Goal: Task Accomplishment & Management: Use online tool/utility

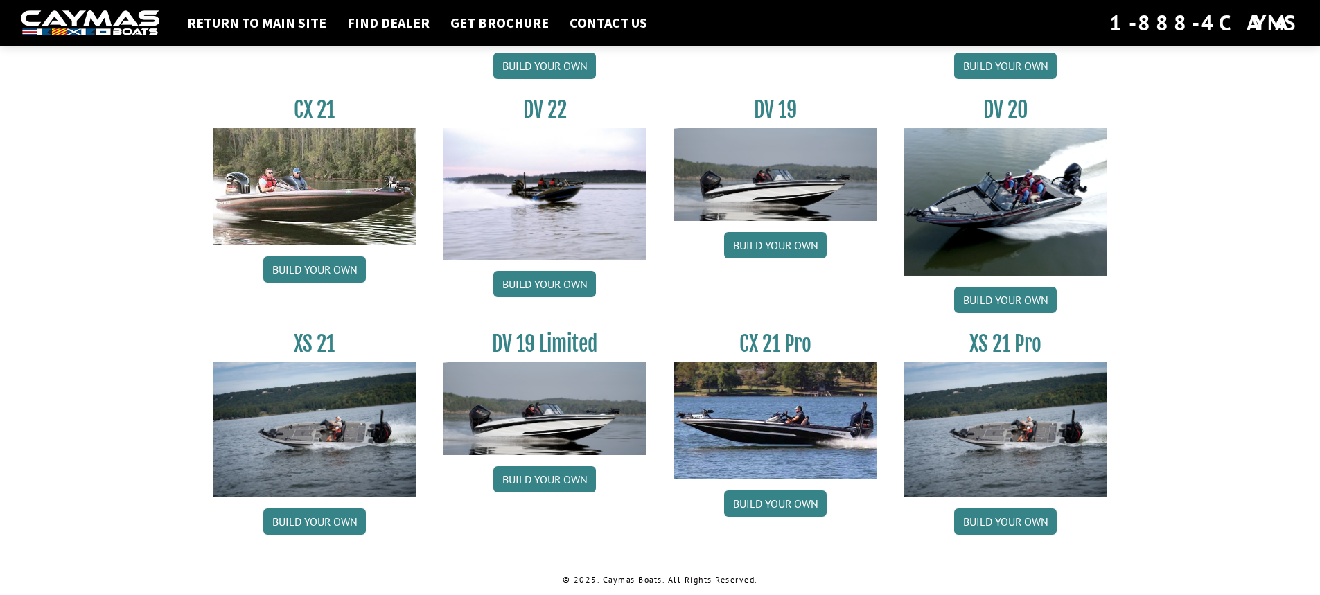
scroll to position [1608, 0]
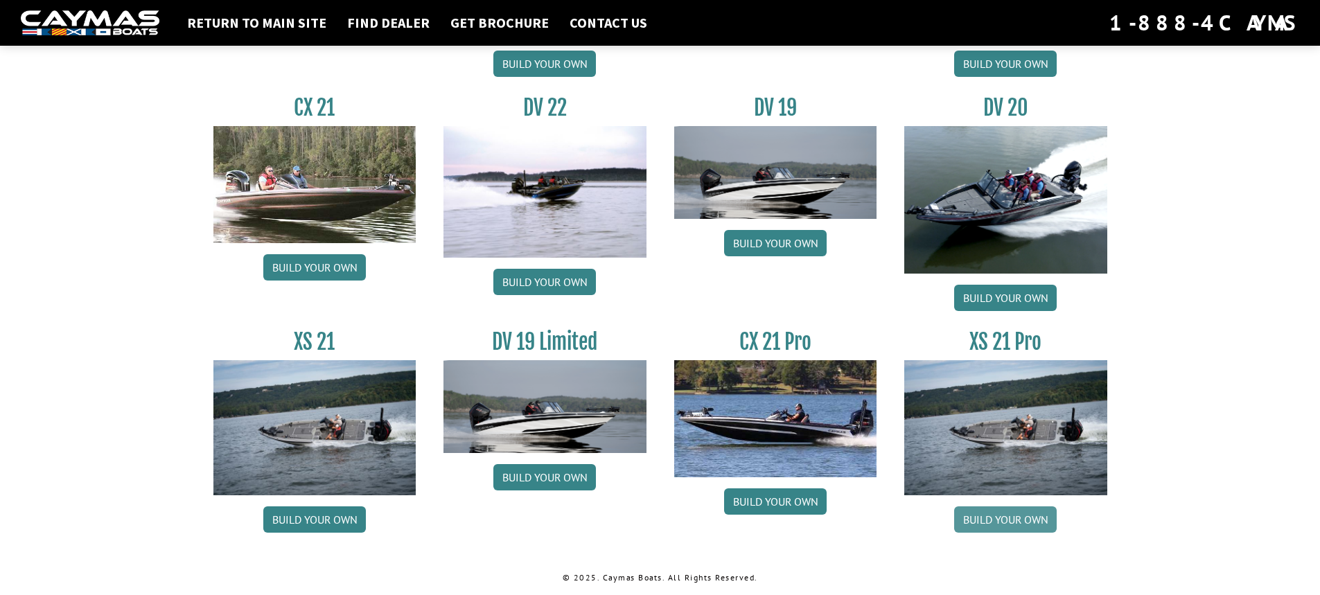
click at [994, 523] on link "Build your own" at bounding box center [1005, 520] width 103 height 26
click at [775, 509] on link "Build your own" at bounding box center [775, 502] width 103 height 26
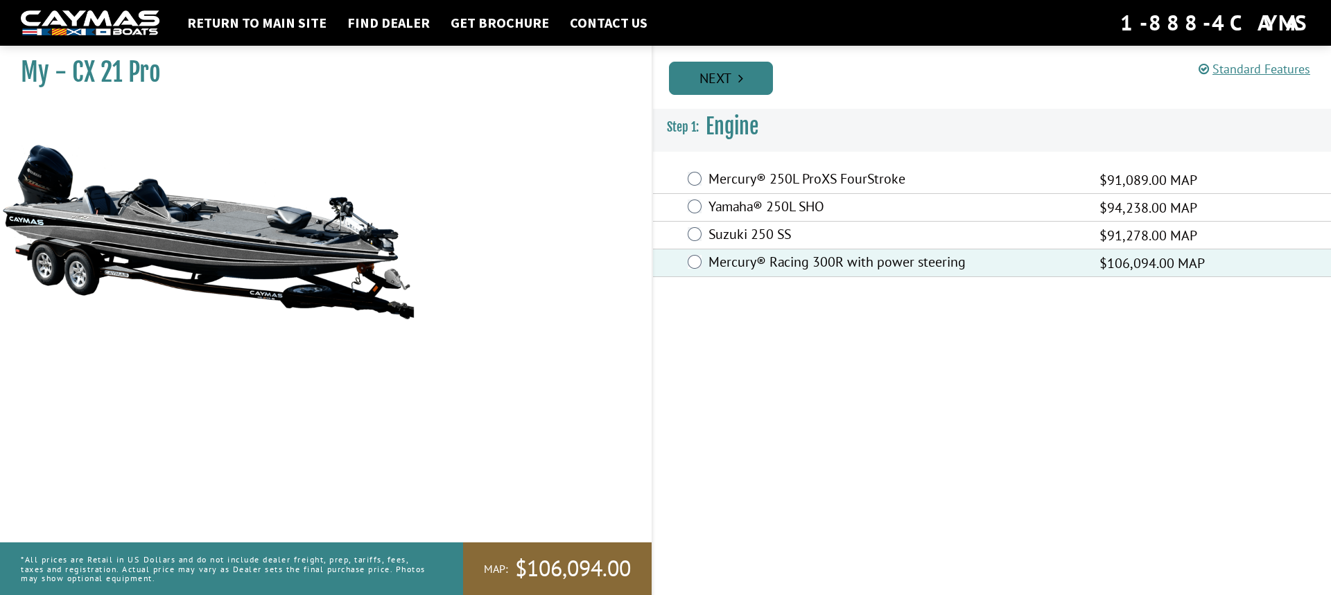
click at [728, 80] on link "Next" at bounding box center [721, 78] width 104 height 33
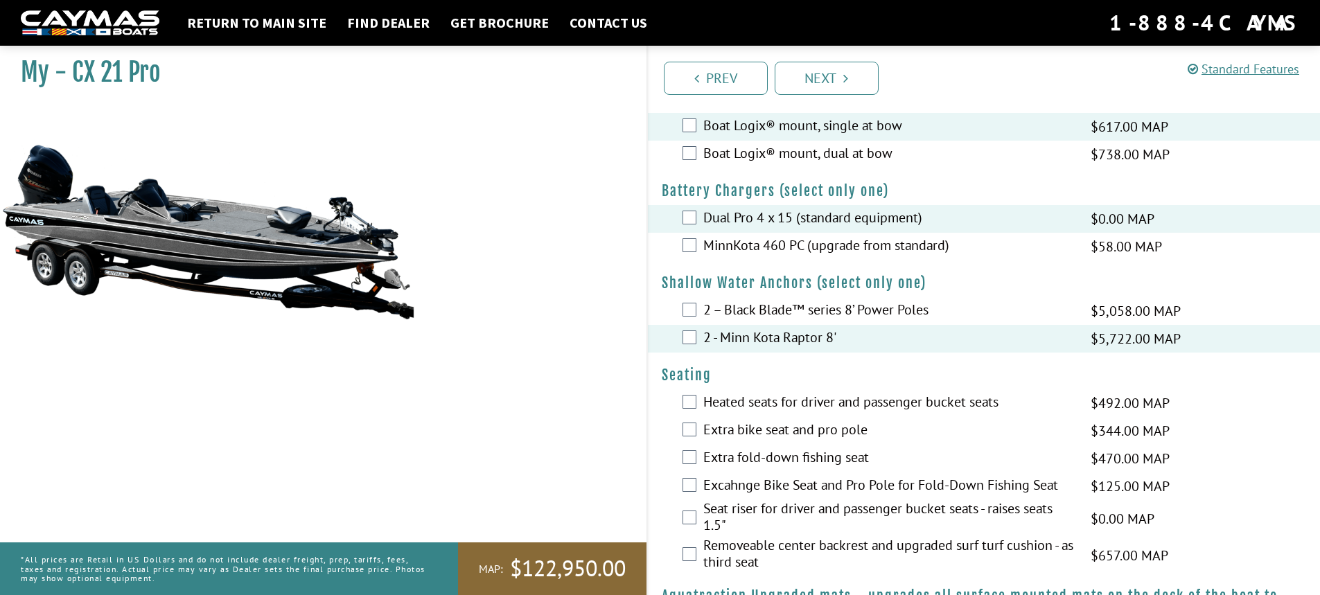
scroll to position [693, 0]
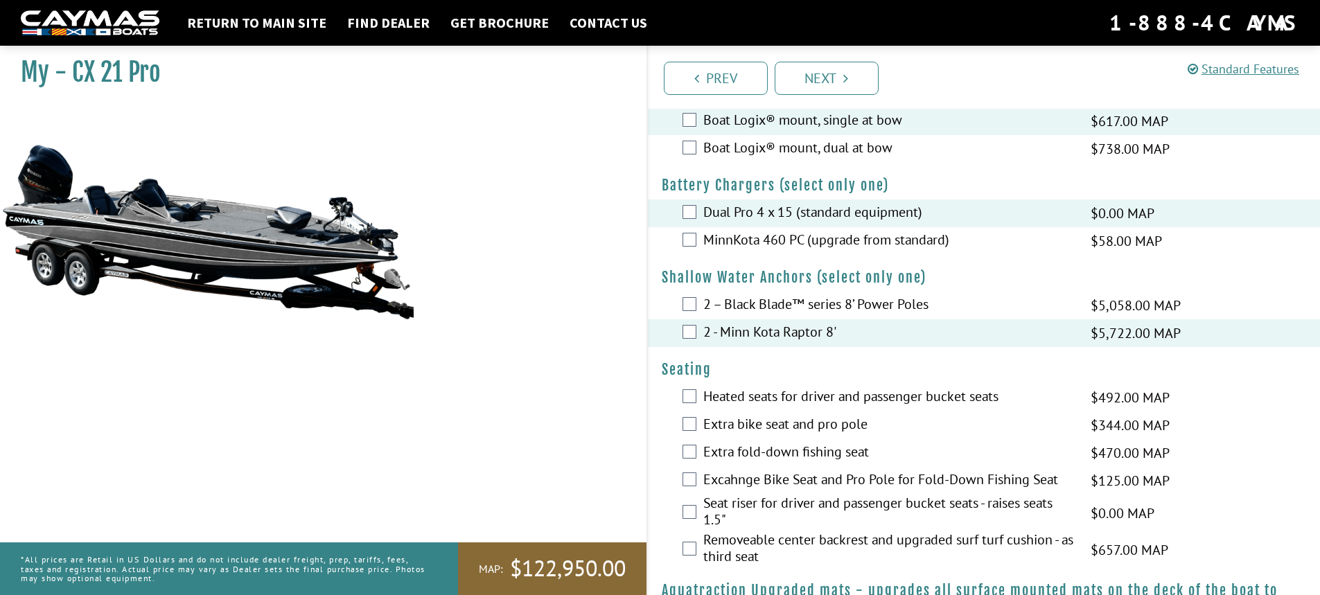
click at [696, 401] on div "Heated seats for driver and passenger bucket seats $492.00 MAP $581.00 MSRP" at bounding box center [984, 398] width 673 height 28
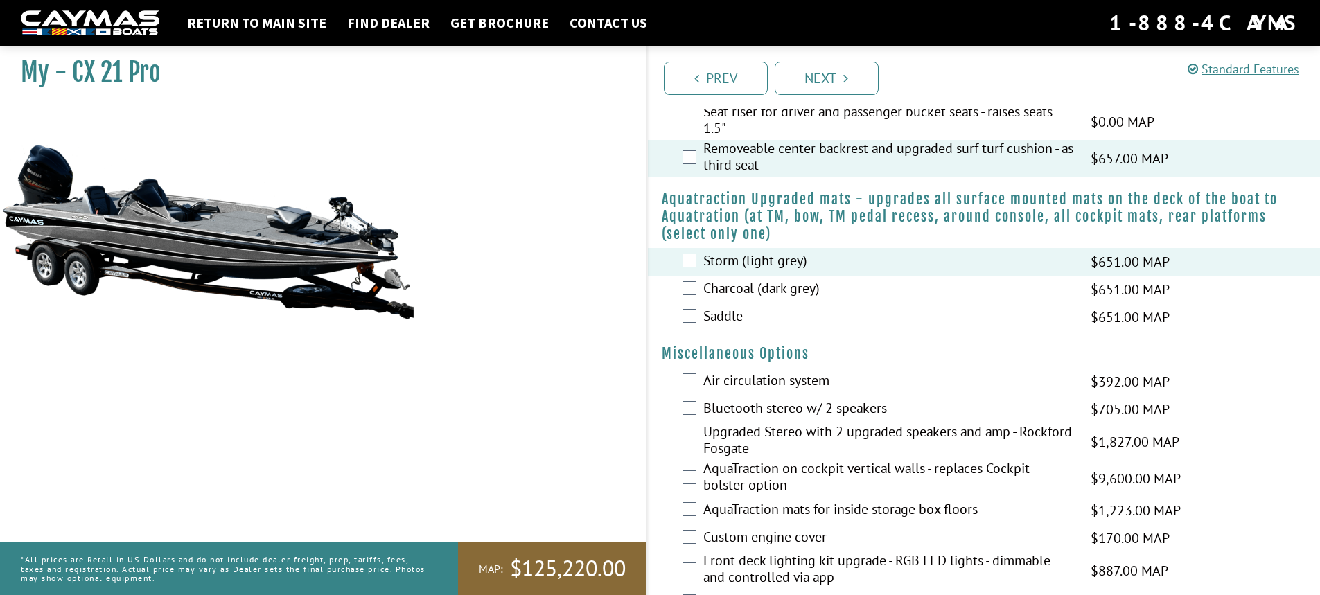
scroll to position [1109, 0]
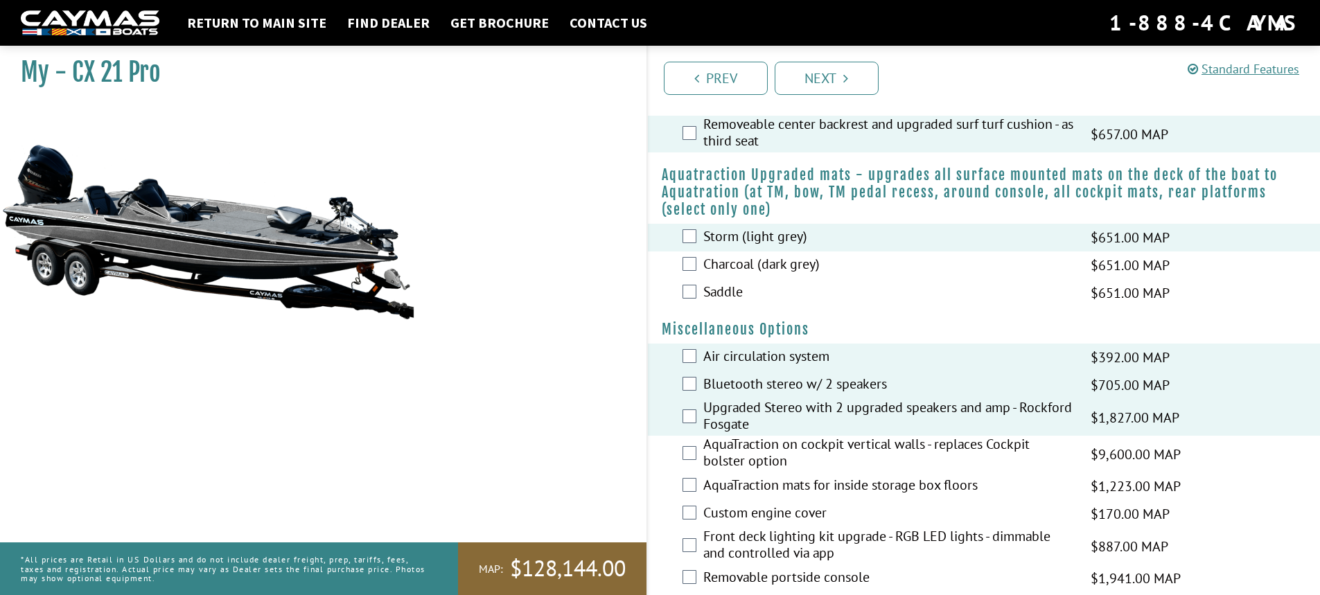
click at [697, 450] on div "AquaTraction on cockpit vertical walls - replaces Cockpit bolster option $9,600…" at bounding box center [984, 454] width 673 height 37
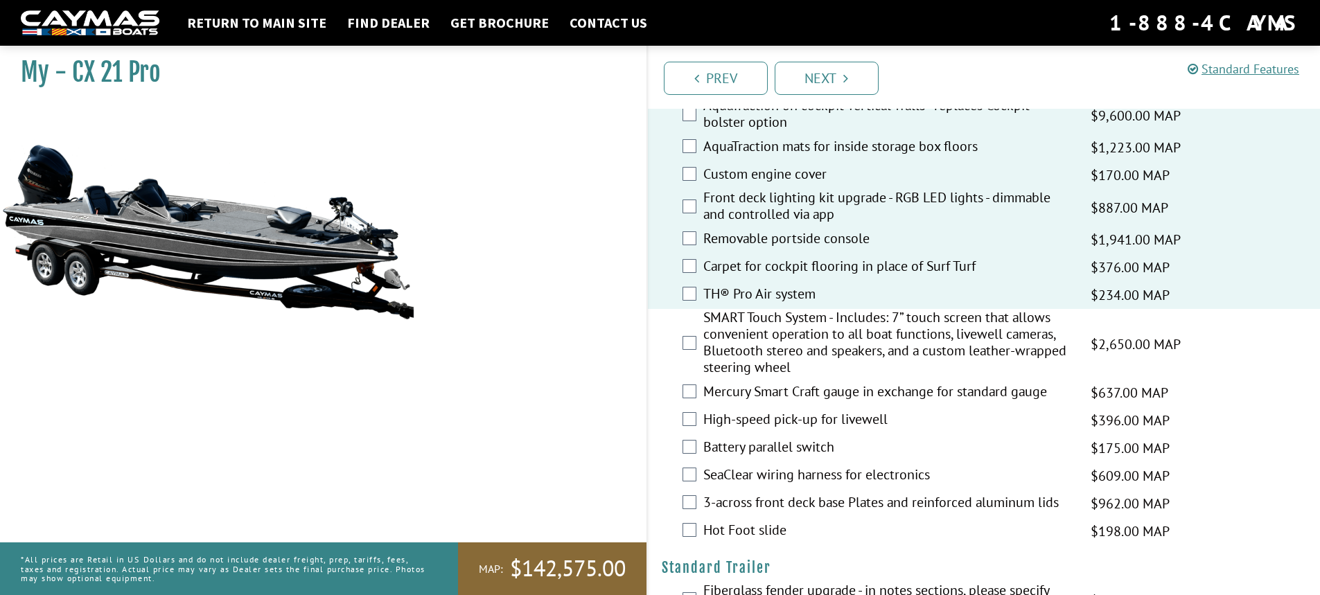
scroll to position [1455, 0]
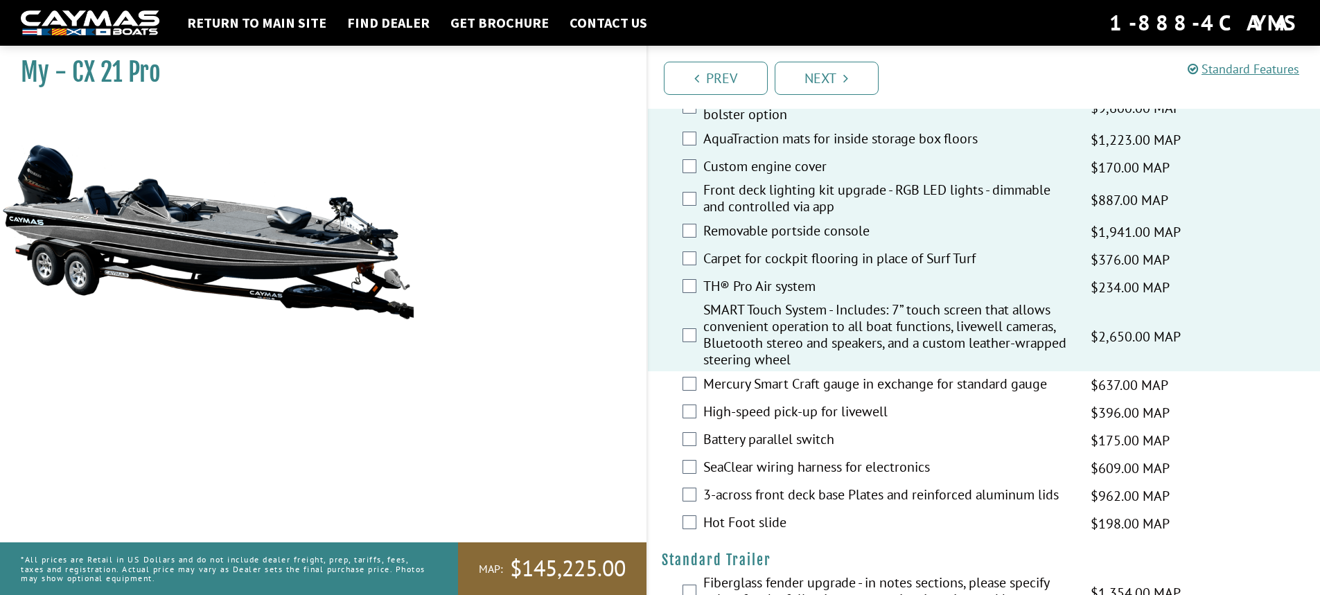
click at [695, 394] on div "Mercury Smart Craft gauge in exchange for standard gauge $637.00 MAP $752.00 MS…" at bounding box center [984, 385] width 673 height 28
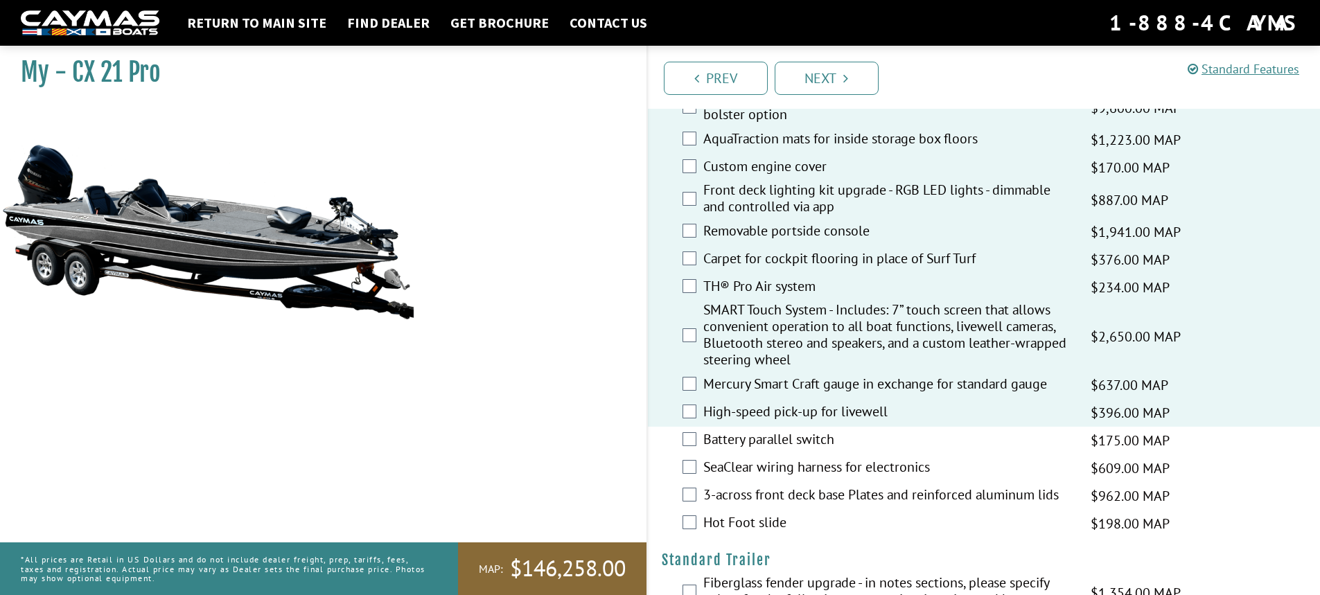
click at [691, 431] on div "Battery parallel switch $175.00 MAP $206.00 MSRP" at bounding box center [984, 441] width 673 height 28
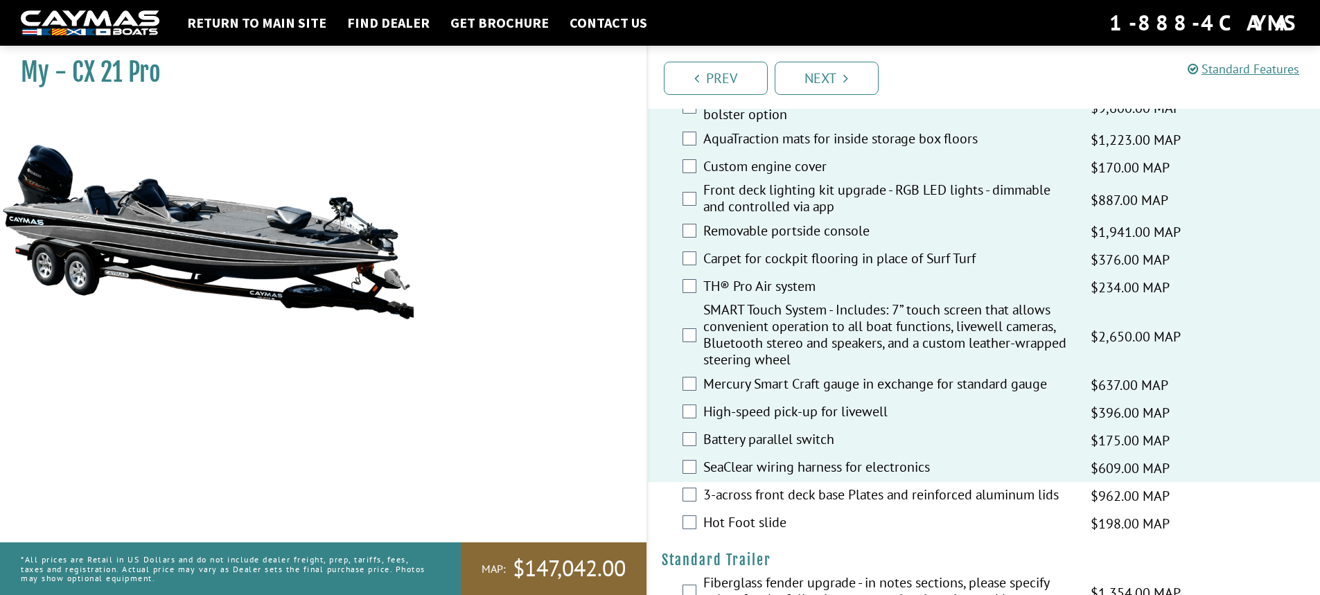
click at [692, 479] on div "SeaClear wiring harness for electronics $609.00 MAP $719.00 MSRP" at bounding box center [984, 469] width 673 height 28
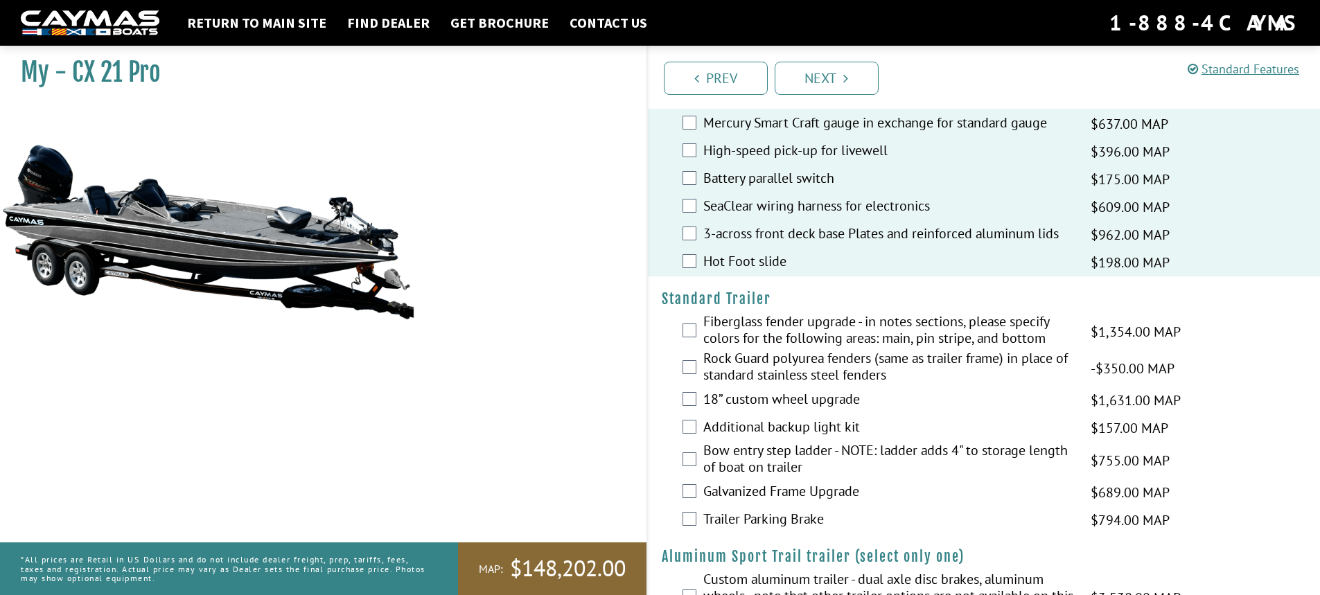
scroll to position [1772, 0]
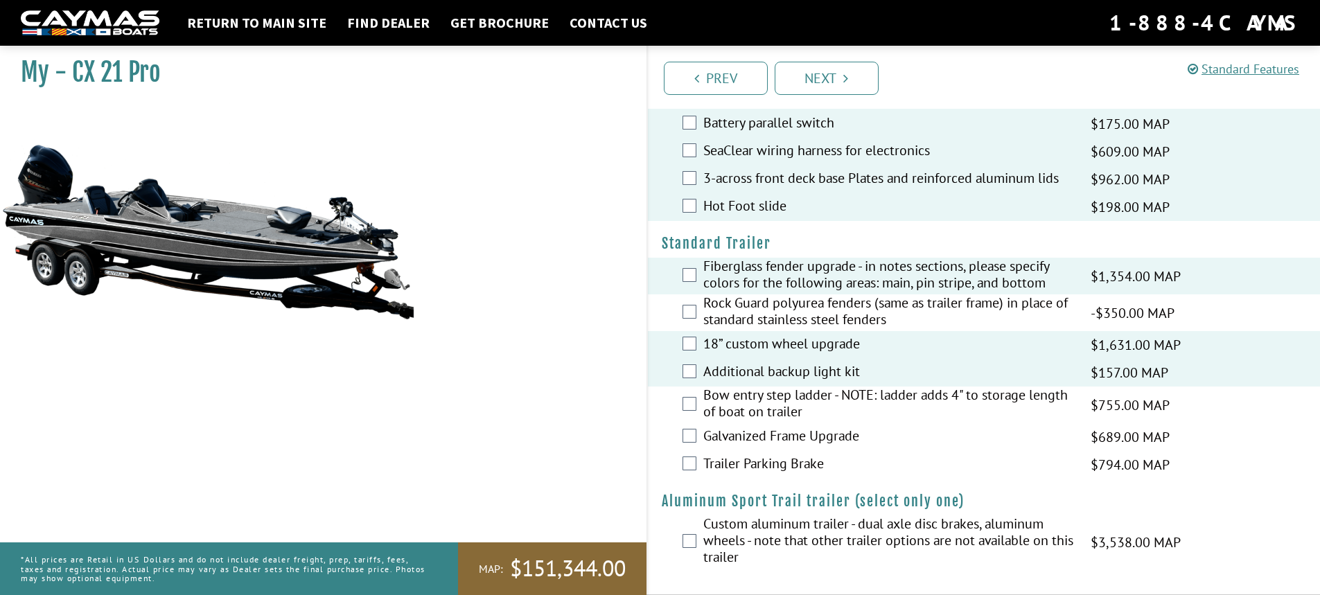
click at [684, 417] on div "Bow entry step ladder - NOTE: ladder adds 4" to storage length of boat on trail…" at bounding box center [984, 405] width 673 height 37
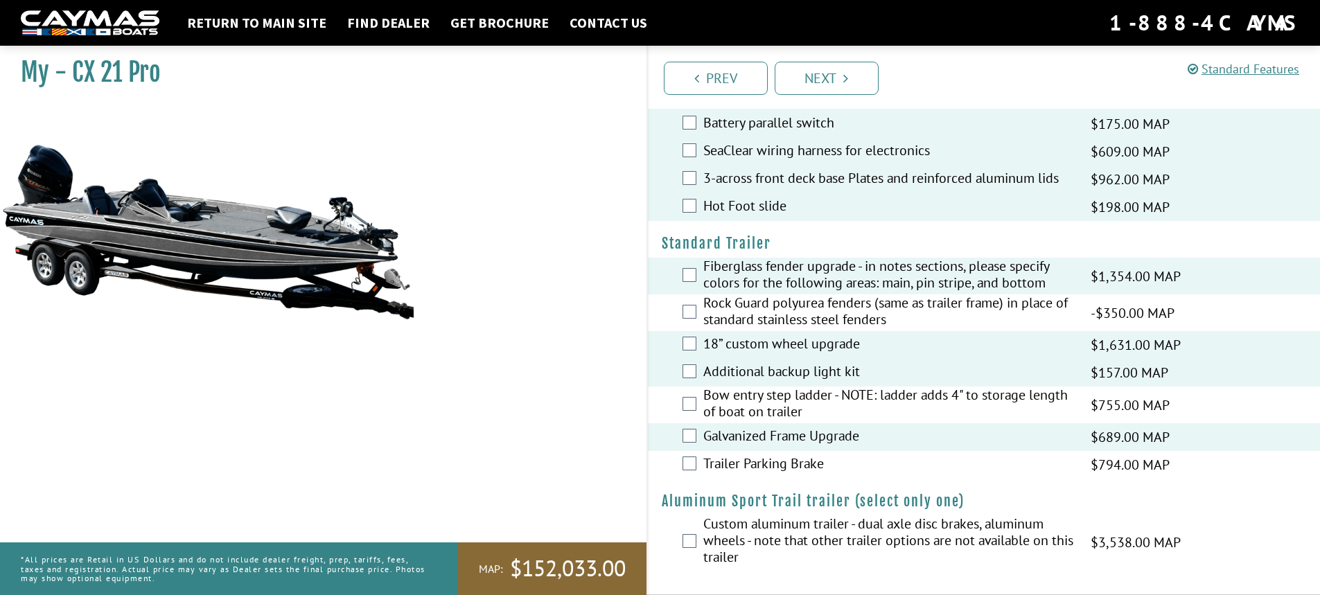
click at [694, 392] on div "Bow entry step ladder - NOTE: ladder adds 4" to storage length of boat on trail…" at bounding box center [984, 405] width 673 height 37
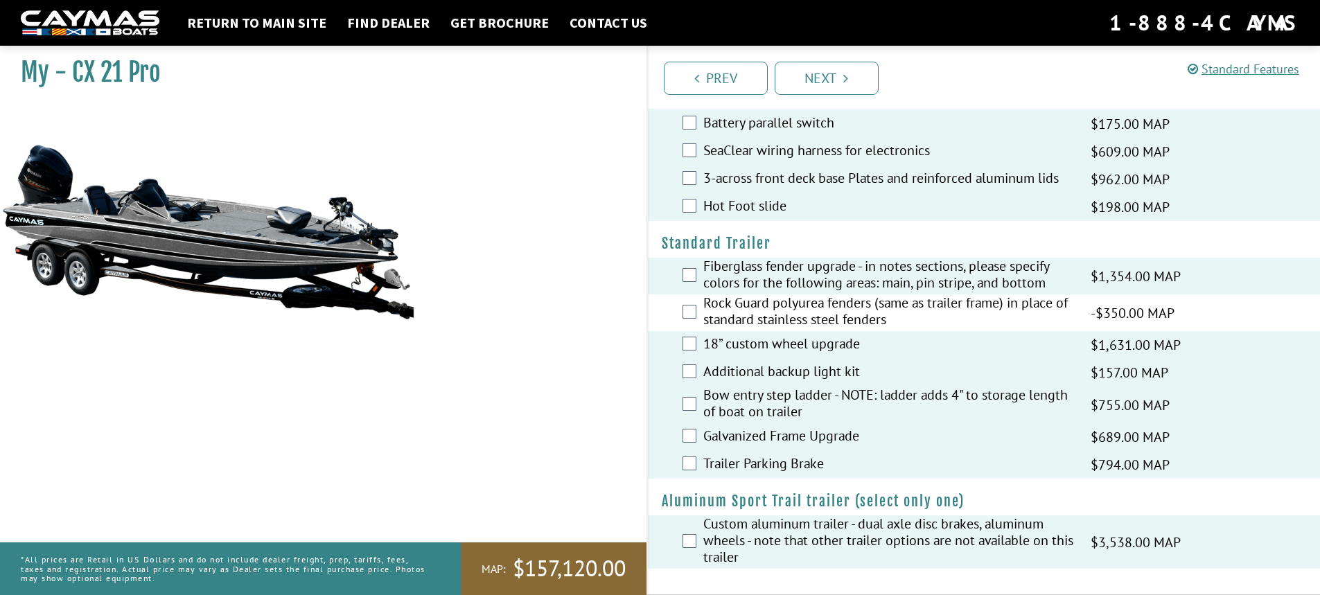
click at [834, 107] on div "Prev Next" at bounding box center [984, 77] width 674 height 63
click at [832, 78] on link "Next" at bounding box center [827, 78] width 104 height 33
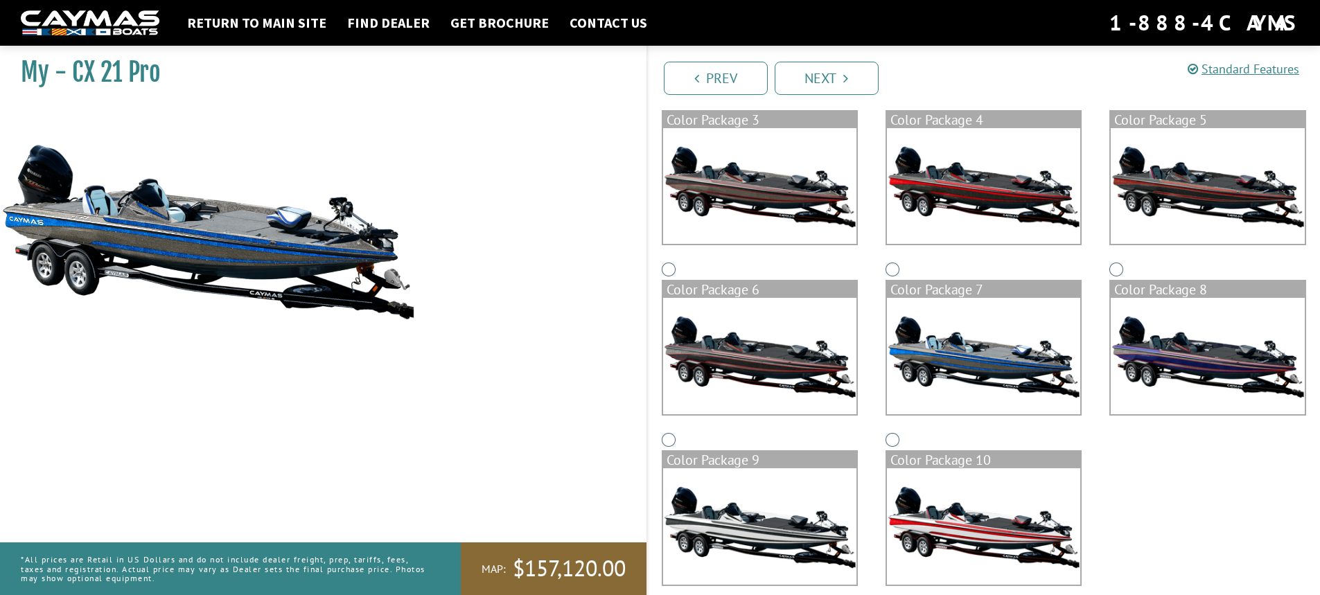
scroll to position [328, 0]
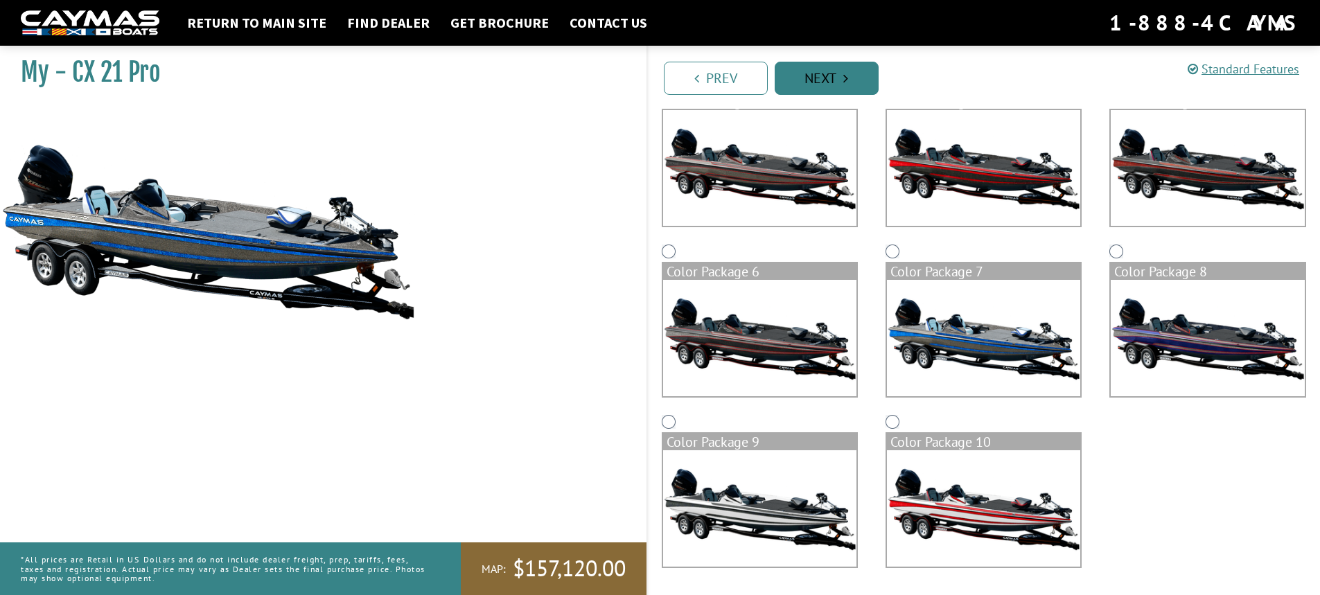
click at [823, 78] on link "Next" at bounding box center [827, 78] width 104 height 33
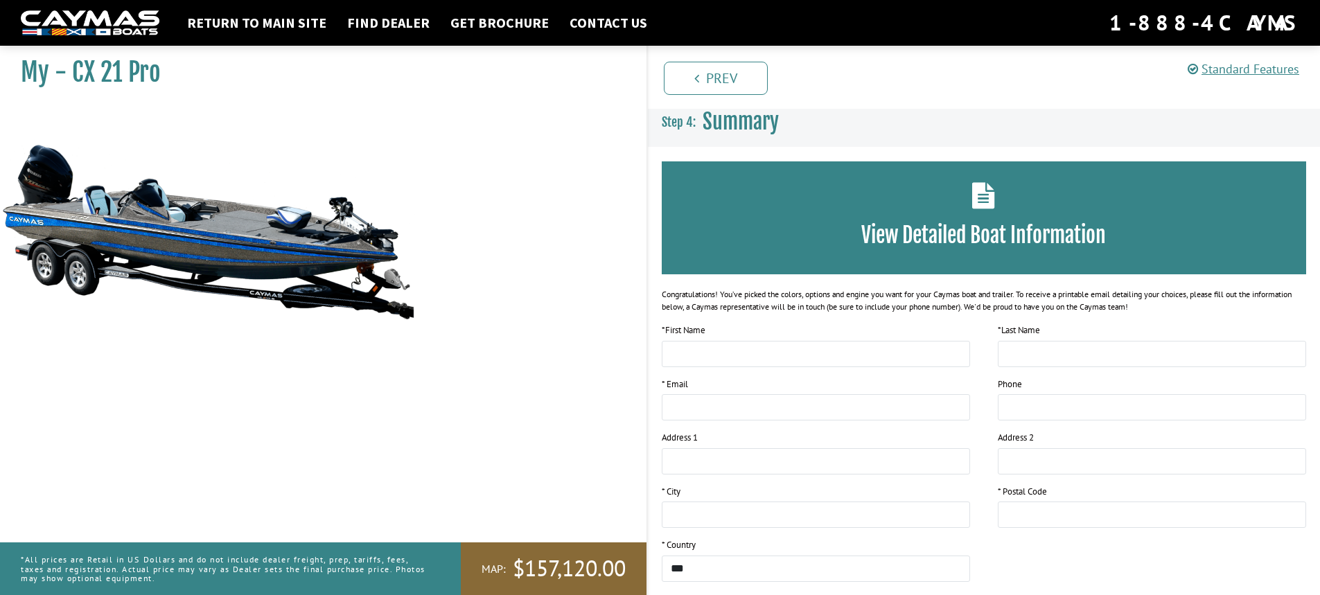
scroll to position [0, 0]
